Goal: Information Seeking & Learning: Check status

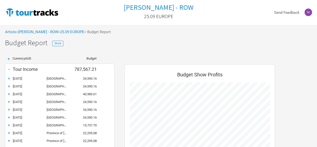
scroll to position [376, 160]
click at [56, 9] on img at bounding box center [32, 12] width 54 height 10
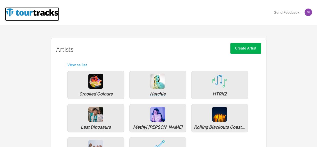
scroll to position [50, 0]
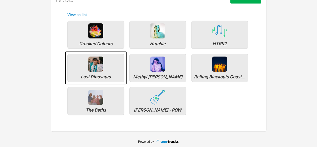
click at [103, 71] on div "Last Dinosaurs" at bounding box center [95, 68] width 57 height 28
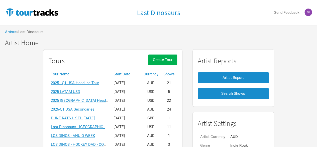
click at [126, 71] on th "Start Date" at bounding box center [126, 74] width 30 height 9
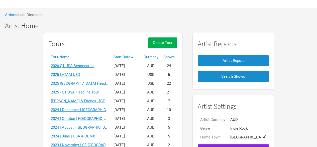
scroll to position [25, 0]
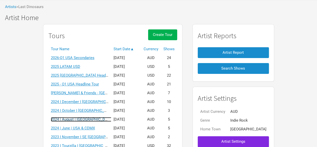
click at [100, 118] on link "2024 | August | [GEOGRAPHIC_DATA] (Kyoryu Album)" at bounding box center [95, 119] width 88 height 5
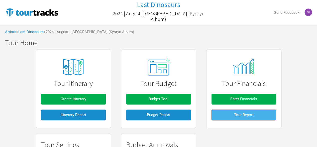
click at [240, 113] on span "Tour Report" at bounding box center [244, 114] width 20 height 5
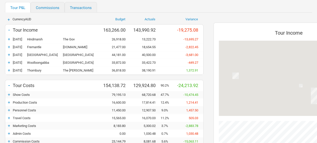
scroll to position [50, 0]
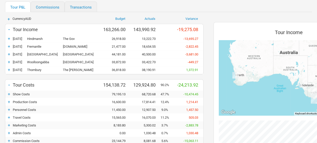
click at [10, 39] on div "+" at bounding box center [9, 38] width 8 height 5
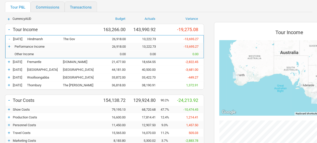
click at [9, 38] on div "-" at bounding box center [10, 38] width 8 height 5
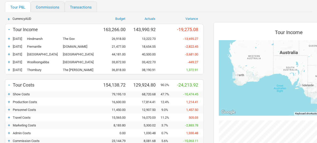
click at [3, 52] on div "+ Currency AUD Budget Actuals Variance - Tour Income 163,266.00 143,990.92 -19,…" at bounding box center [104, 106] width 208 height 178
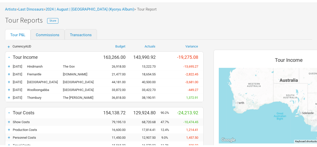
scroll to position [0, 0]
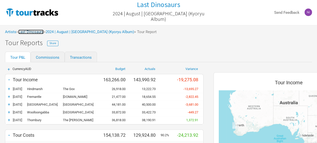
click at [43, 31] on link "Last Dinosaurs" at bounding box center [30, 32] width 25 height 5
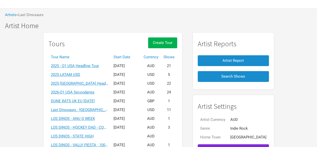
scroll to position [25, 0]
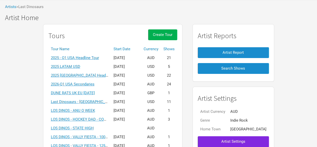
click at [72, 46] on th "Tour Name" at bounding box center [79, 49] width 63 height 9
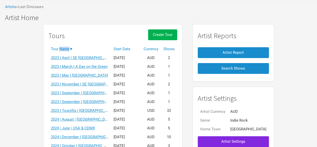
click at [72, 46] on th "Tour Name ▼" at bounding box center [79, 49] width 63 height 9
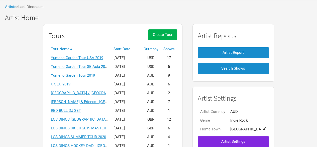
click at [123, 46] on th "Start Date" at bounding box center [126, 49] width 30 height 9
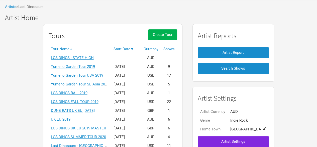
click at [124, 46] on th "Start Date ▼" at bounding box center [126, 49] width 30 height 9
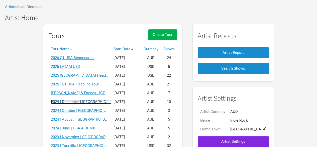
click at [95, 102] on link "2024 I December I [GEOGRAPHIC_DATA]" at bounding box center [84, 101] width 67 height 5
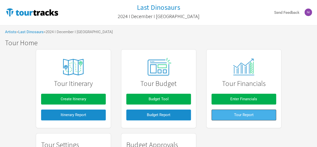
click at [248, 113] on span "Tour Report" at bounding box center [244, 114] width 20 height 5
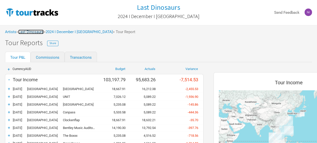
click at [36, 31] on link "Last Dinosaurs" at bounding box center [30, 32] width 25 height 5
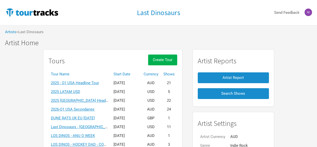
click at [128, 74] on th "Start Date" at bounding box center [126, 74] width 30 height 9
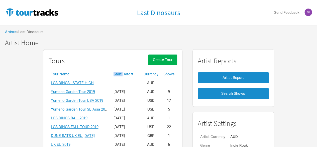
click at [128, 74] on th "Start Date ▼" at bounding box center [126, 74] width 30 height 9
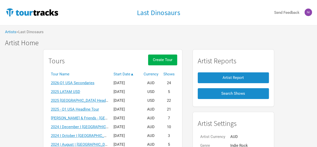
click at [89, 118] on link "[PERSON_NAME] & Friends - [GEOGRAPHIC_DATA]/ EU 2025" at bounding box center [101, 117] width 101 height 5
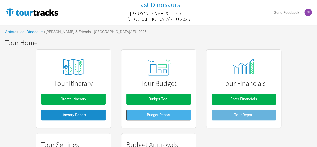
click at [182, 117] on button "Budget Report" at bounding box center [158, 114] width 65 height 11
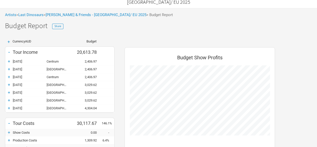
scroll to position [25, 0]
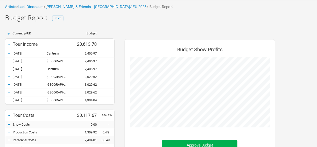
click at [11, 53] on div "+" at bounding box center [9, 53] width 8 height 5
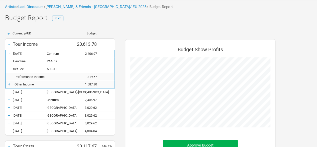
scroll to position [222, 160]
drag, startPoint x: 46, startPoint y: 61, endPoint x: 60, endPoint y: 61, distance: 14.8
click at [60, 61] on div "Headline PAARD" at bounding box center [60, 61] width 109 height 8
copy div "PAARD"
click at [10, 55] on div "-" at bounding box center [10, 53] width 8 height 5
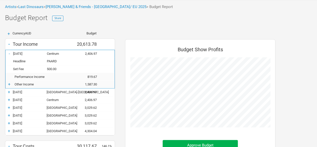
scroll to position [250324, 250355]
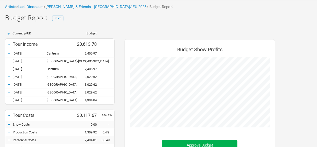
click at [10, 55] on div "+" at bounding box center [9, 53] width 8 height 5
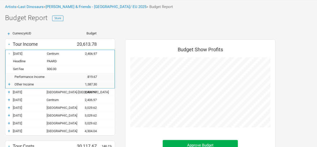
click at [9, 54] on div "-" at bounding box center [10, 53] width 8 height 5
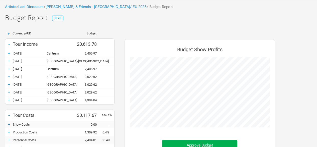
click at [9, 67] on div "+" at bounding box center [9, 68] width 8 height 5
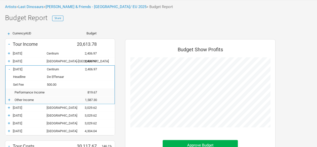
scroll to position [222, 160]
click at [9, 61] on div "+" at bounding box center [9, 60] width 8 height 5
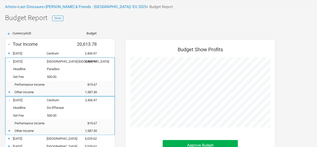
scroll to position [250263, 250355]
click at [9, 61] on div "-" at bounding box center [10, 61] width 8 height 5
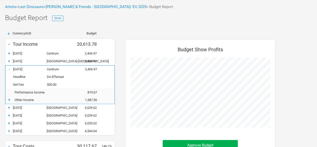
scroll to position [250294, 250355]
click at [9, 69] on div "-" at bounding box center [10, 68] width 8 height 5
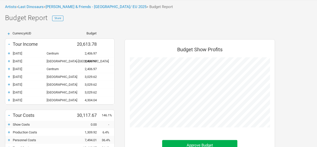
click at [9, 78] on div "+" at bounding box center [9, 76] width 8 height 5
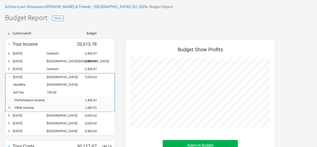
click at [9, 78] on div "-" at bounding box center [10, 76] width 8 height 5
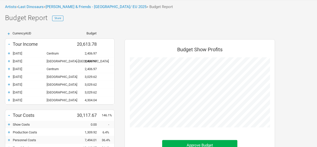
click at [119, 62] on div "+ Currency AUD Budget - Tour Income 20,613.78 + [DATE] Centrum 2,406.97 + [DATE…" at bounding box center [59, 128] width 119 height 193
click at [41, 7] on link "Last Dinosaurs" at bounding box center [30, 7] width 25 height 5
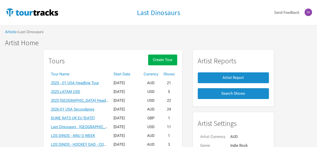
click at [131, 72] on th "Start Date" at bounding box center [126, 74] width 30 height 9
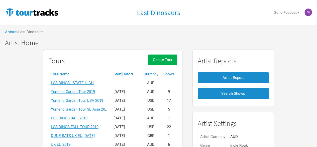
click at [131, 72] on th "Start Date ▼" at bounding box center [126, 74] width 30 height 9
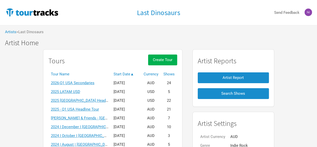
click at [81, 102] on link "2025 [GEOGRAPHIC_DATA] Headline Tour USD" at bounding box center [90, 100] width 78 height 5
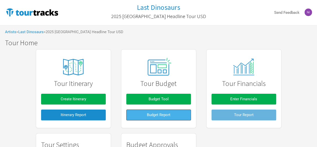
click at [187, 116] on button "Budget Report" at bounding box center [158, 114] width 65 height 11
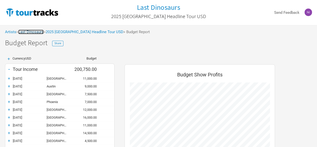
click at [43, 31] on link "Last Dinosaurs" at bounding box center [30, 32] width 25 height 5
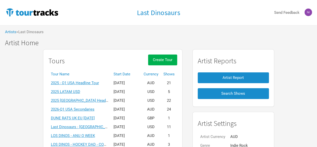
click at [135, 71] on th "Start Date" at bounding box center [126, 74] width 30 height 9
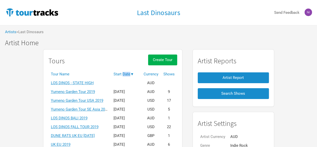
click at [135, 71] on th "Start Date ▼" at bounding box center [126, 74] width 30 height 9
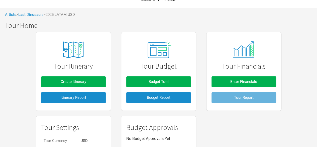
scroll to position [25, 0]
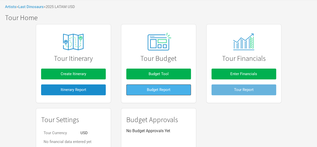
click at [182, 87] on button "Budget Report" at bounding box center [158, 89] width 65 height 11
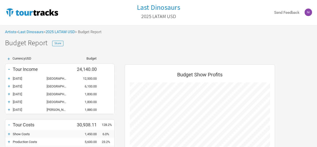
click at [55, 34] on div "Artists > Last Dinosaurs > 2025 LATAM USD > Budget Report" at bounding box center [158, 32] width 317 height 14
click at [36, 32] on link "Last Dinosaurs" at bounding box center [30, 32] width 25 height 5
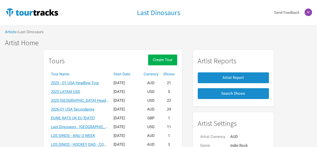
click at [129, 71] on th "Start Date" at bounding box center [126, 74] width 30 height 9
click at [120, 61] on div "Tours Create Tour" at bounding box center [112, 61] width 129 height 15
